Goal: Task Accomplishment & Management: Use online tool/utility

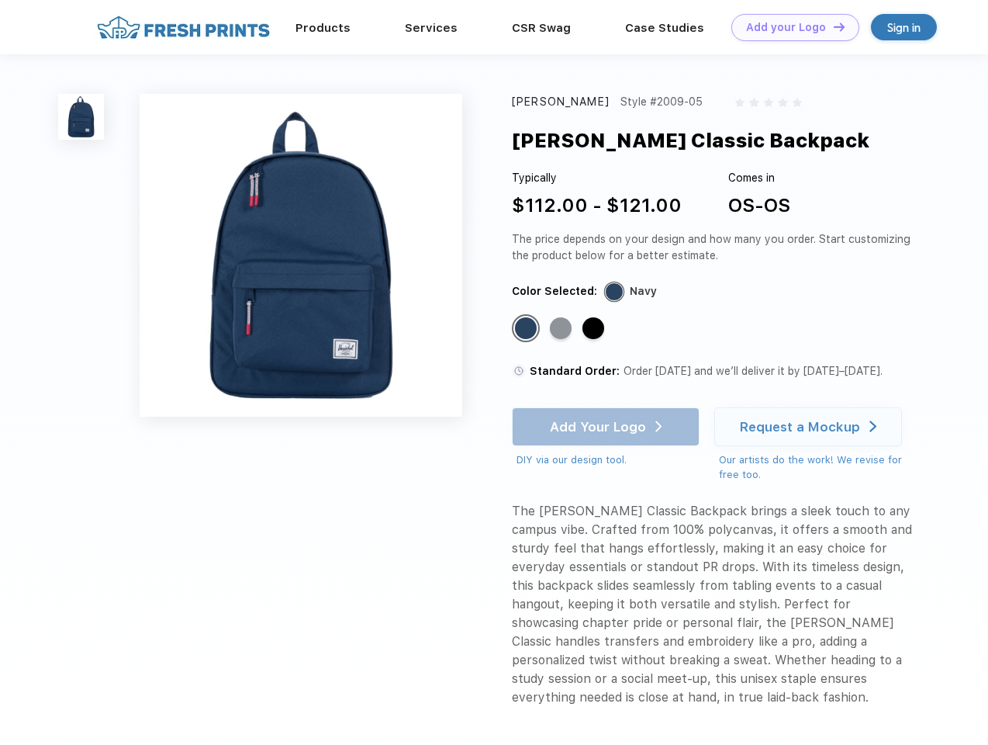
click at [790, 27] on link "Add your Logo Design Tool" at bounding box center [796, 27] width 128 height 27
click at [0, 0] on div "Design Tool" at bounding box center [0, 0] width 0 height 0
click at [832, 26] on link "Add your Logo Design Tool" at bounding box center [796, 27] width 128 height 27
click at [81, 116] on img at bounding box center [81, 117] width 46 height 46
click at [528, 329] on div "Standard Color" at bounding box center [526, 328] width 22 height 22
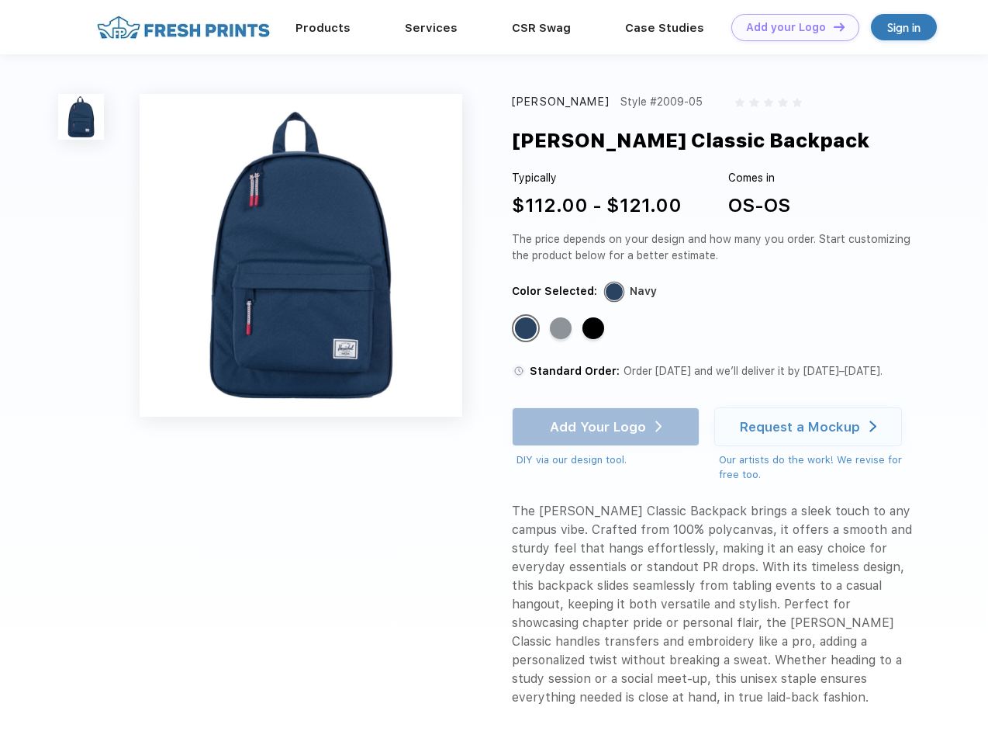
click at [562, 329] on div "Standard Color" at bounding box center [561, 328] width 22 height 22
click at [595, 329] on div "Standard Color" at bounding box center [594, 328] width 22 height 22
click at [607, 427] on div "Add Your Logo DIY via our design tool. Ah shoot! This product isn't up in our d…" at bounding box center [606, 437] width 188 height 61
click at [811, 427] on div "Request a Mockup" at bounding box center [800, 427] width 120 height 16
